Goal: Task Accomplishment & Management: Use online tool/utility

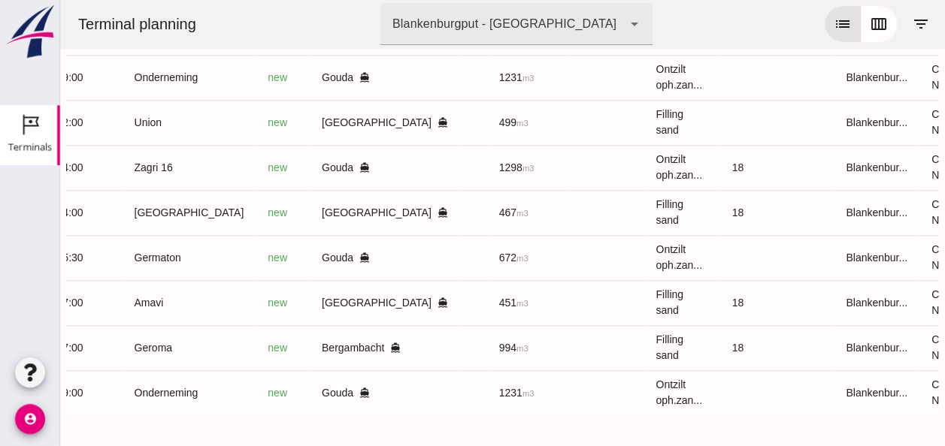
scroll to position [0, 401]
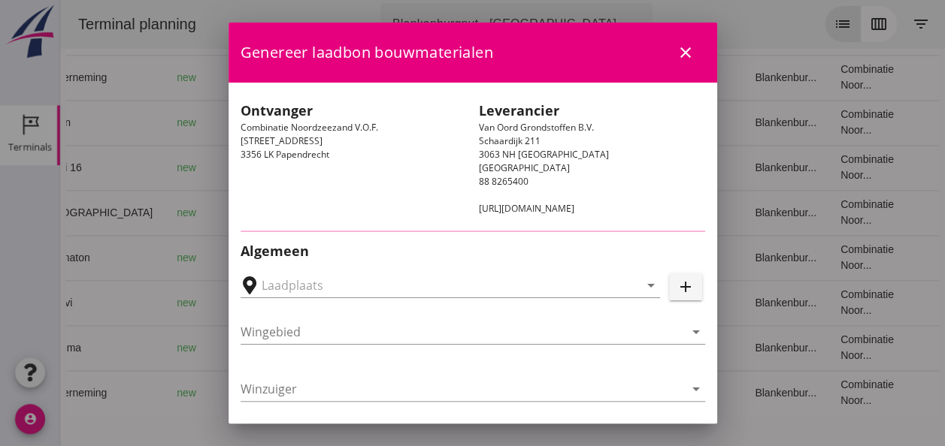
type input "[GEOGRAPHIC_DATA], [GEOGRAPHIC_DATA], [GEOGRAPHIC_DATA]"
type input "[GEOGRAPHIC_DATA]"
type input "Ko Hoeve"
type input "467"
type input "Ophoogzand (6120)"
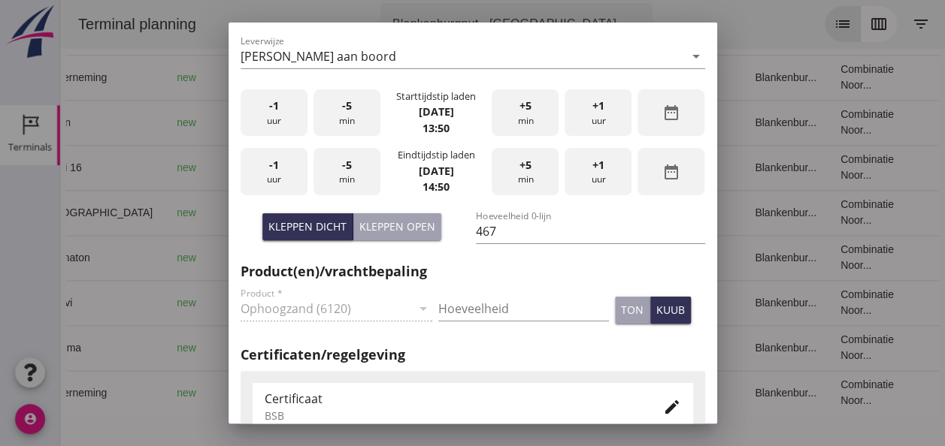
scroll to position [376, 0]
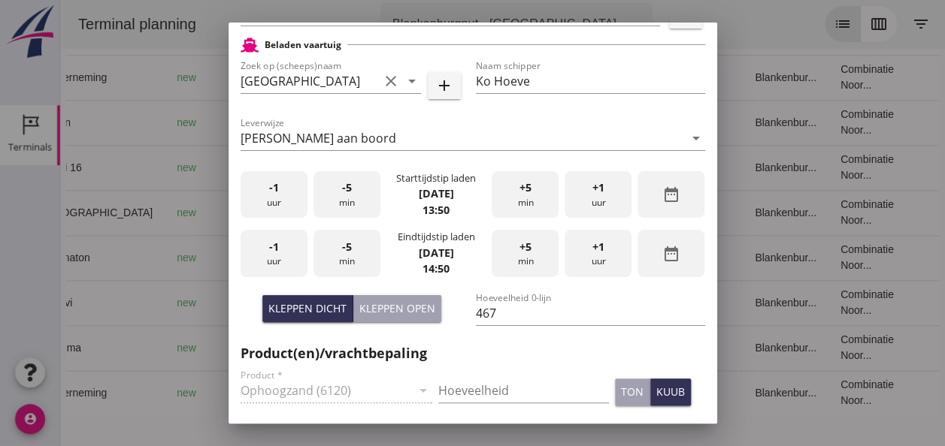
click at [340, 198] on div "-5 min" at bounding box center [346, 194] width 67 height 47
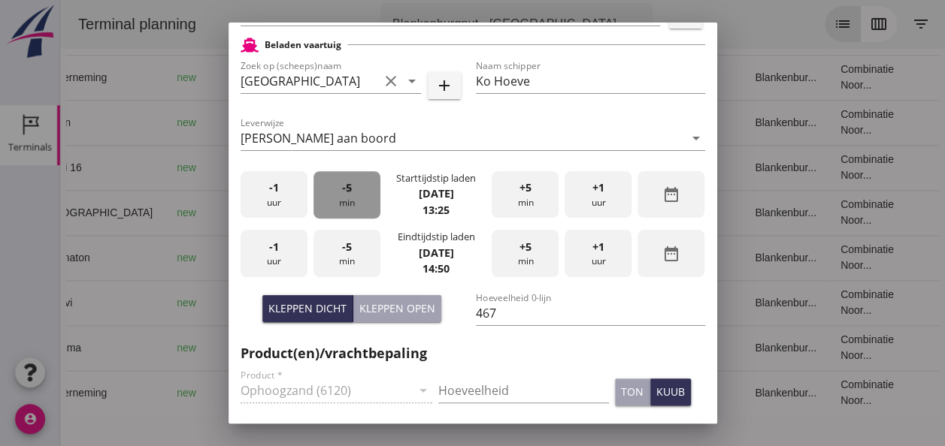
click at [340, 198] on div "-5 min" at bounding box center [346, 194] width 67 height 47
click at [344, 198] on div "-5 min" at bounding box center [346, 194] width 67 height 47
click at [288, 257] on div "-1 uur" at bounding box center [274, 253] width 67 height 47
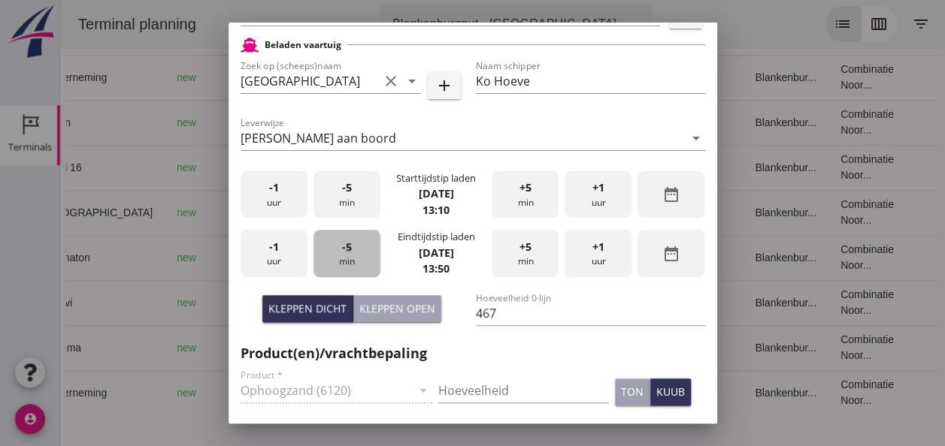
click at [350, 259] on div "-5 min" at bounding box center [346, 253] width 67 height 47
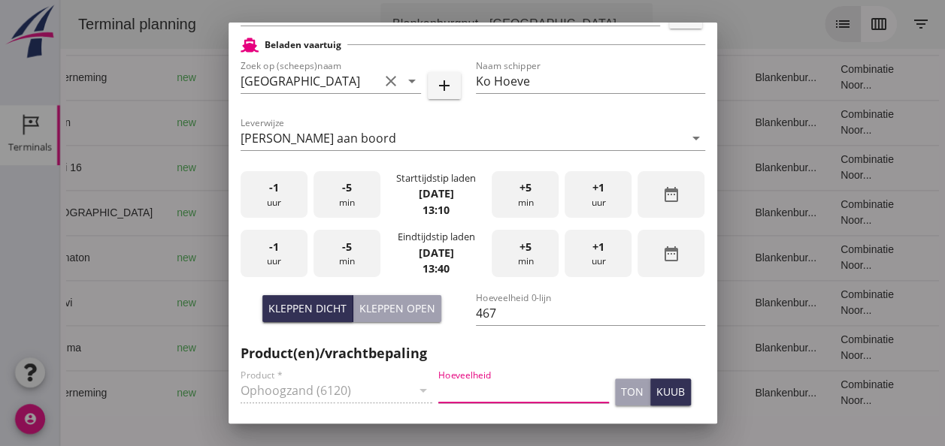
click at [470, 389] on input "Hoeveelheid" at bounding box center [523, 391] width 171 height 24
type input "467"
click at [661, 398] on div "kuub" at bounding box center [670, 392] width 29 height 16
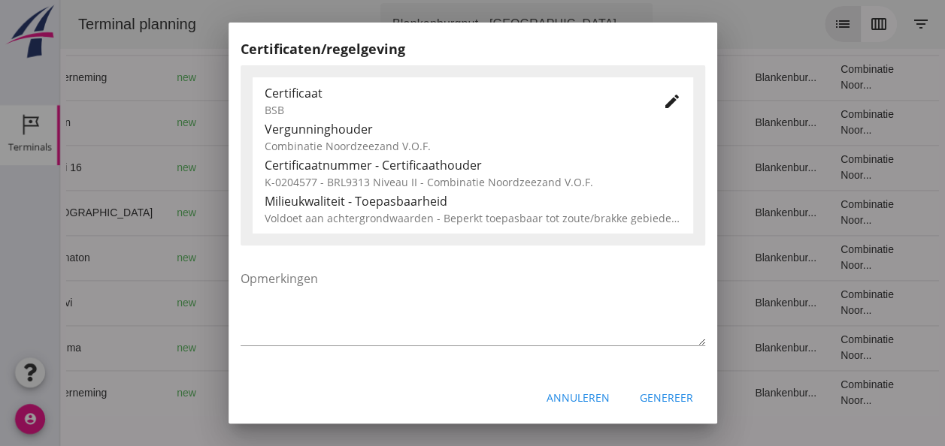
scroll to position [766, 0]
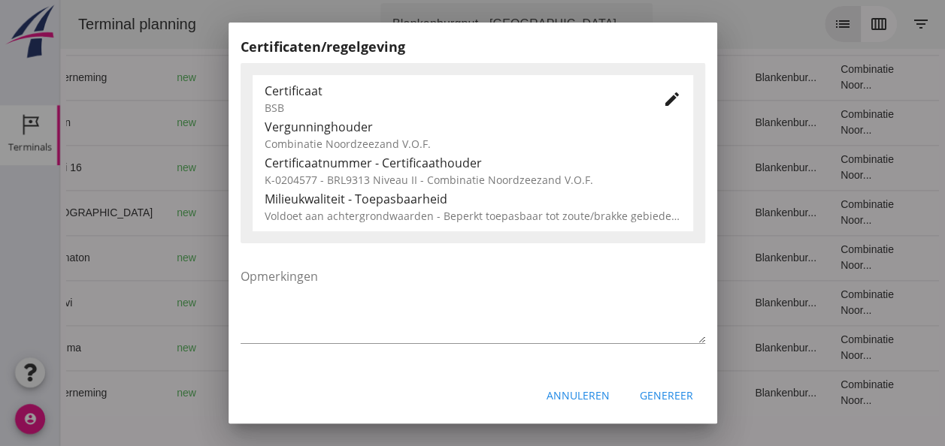
click at [652, 397] on div "Genereer" at bounding box center [666, 396] width 53 height 16
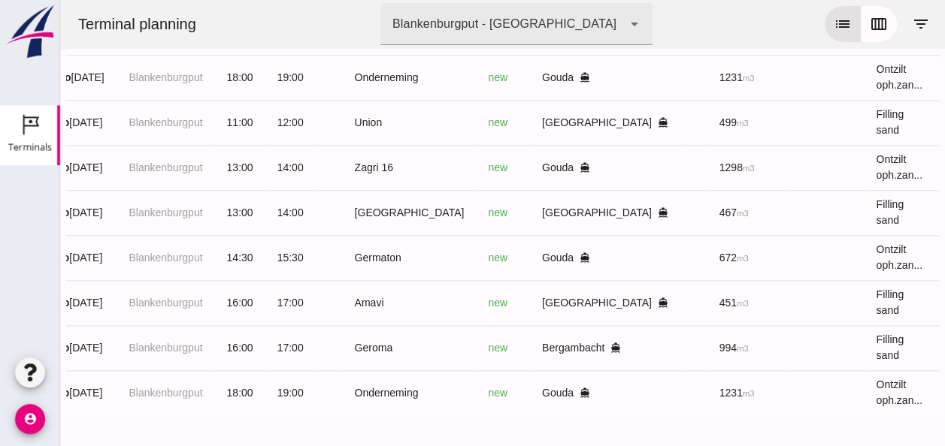
scroll to position [0, 60]
